Goal: Task Accomplishment & Management: Manage account settings

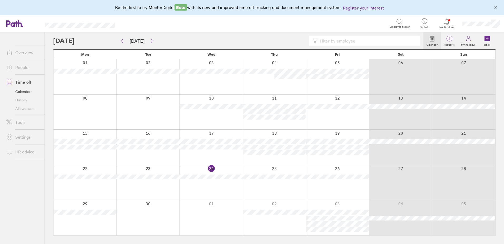
click at [450, 25] on div at bounding box center [447, 21] width 17 height 7
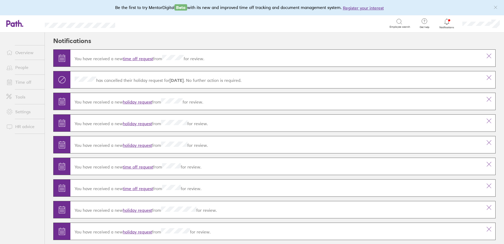
click at [138, 61] on div "You have received a new time off request from for review." at bounding box center [276, 58] width 413 height 15
click at [140, 58] on link "time off request" at bounding box center [138, 58] width 30 height 5
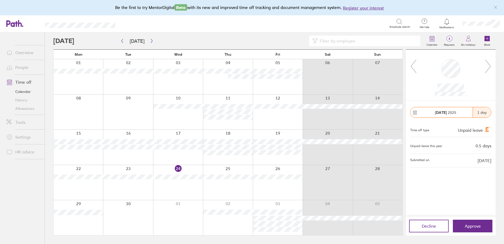
click at [222, 158] on div at bounding box center [228, 147] width 50 height 35
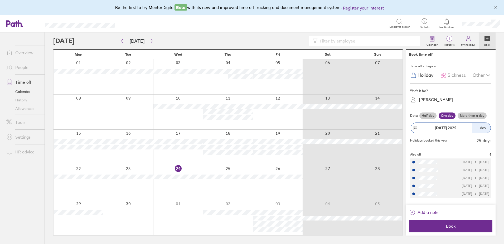
click at [485, 77] on div "Other" at bounding box center [482, 75] width 19 height 10
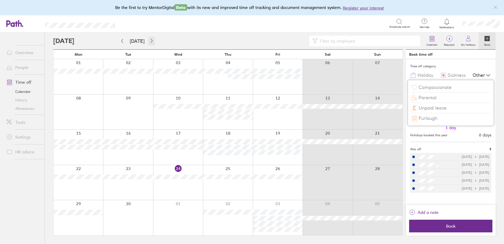
click at [151, 40] on icon "button" at bounding box center [152, 41] width 4 height 4
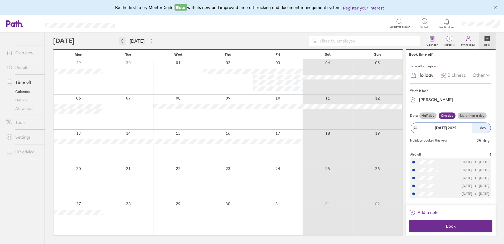
click at [122, 41] on icon "button" at bounding box center [123, 41] width 2 height 4
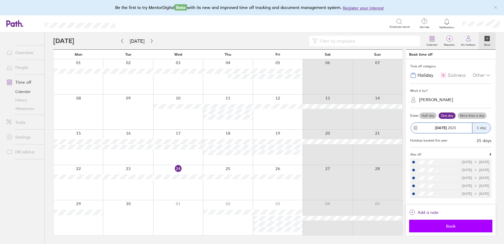
click at [441, 224] on span "Book" at bounding box center [451, 225] width 76 height 5
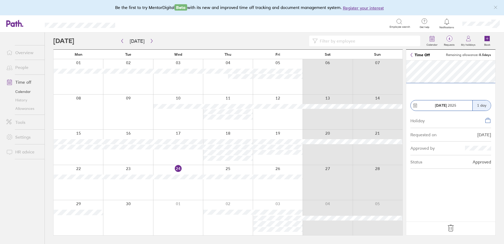
click at [450, 226] on icon at bounding box center [451, 228] width 8 height 8
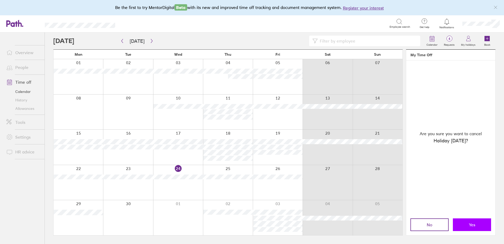
click at [469, 225] on button "Yes" at bounding box center [472, 224] width 38 height 13
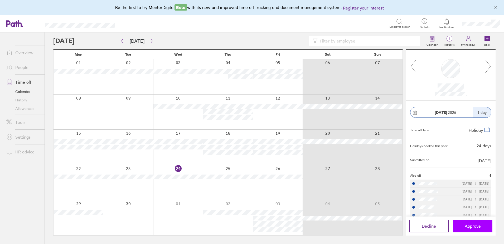
click at [468, 223] on button "Approve" at bounding box center [473, 226] width 40 height 13
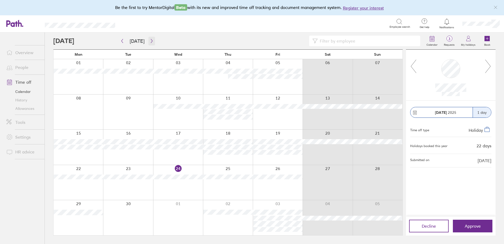
click at [150, 42] on icon "button" at bounding box center [152, 41] width 4 height 4
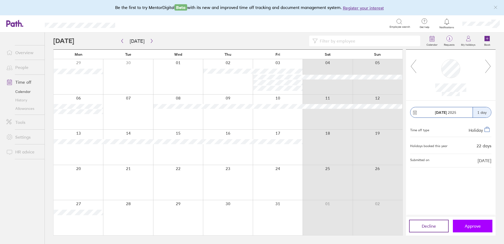
click at [470, 224] on span "Approve" at bounding box center [473, 225] width 16 height 5
click at [470, 226] on span "Approve" at bounding box center [473, 225] width 16 height 5
